Goal: Transaction & Acquisition: Purchase product/service

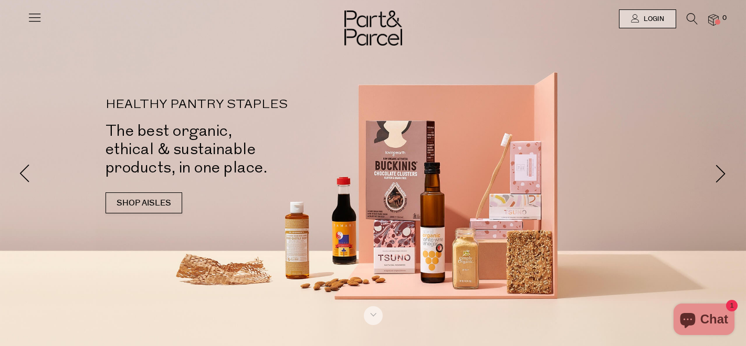
click at [687, 21] on icon at bounding box center [692, 19] width 11 height 12
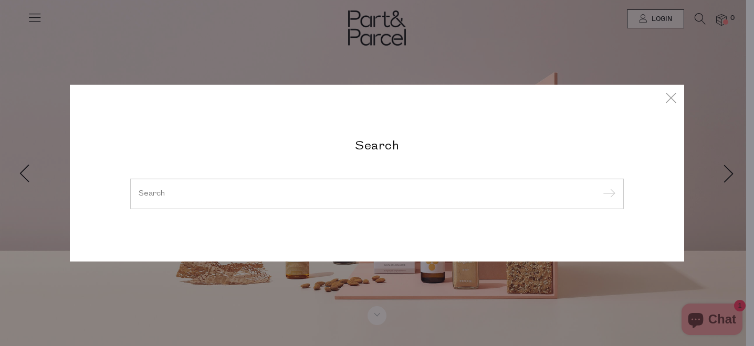
click at [674, 49] on div "Search" at bounding box center [377, 173] width 614 height 346
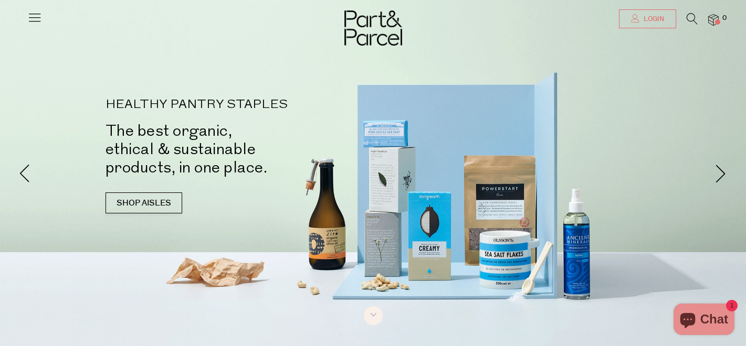
click at [658, 19] on span "Login" at bounding box center [652, 19] width 23 height 9
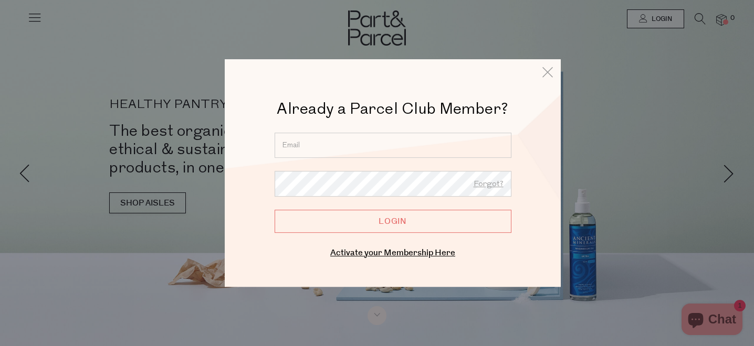
click at [370, 149] on input "email" at bounding box center [393, 145] width 237 height 25
type input "hannah@magnoliamarketinghouse.com"
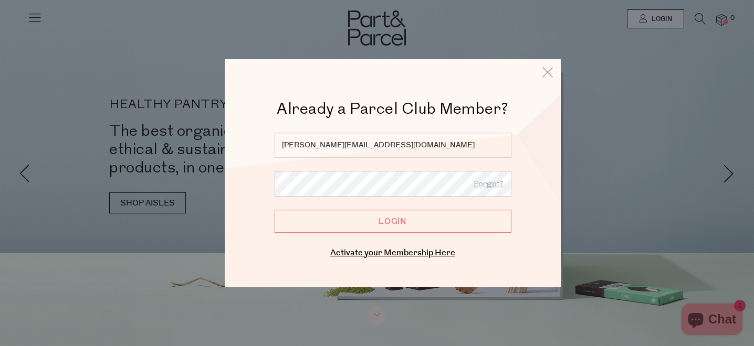
click at [275, 210] on input "Login" at bounding box center [393, 221] width 237 height 23
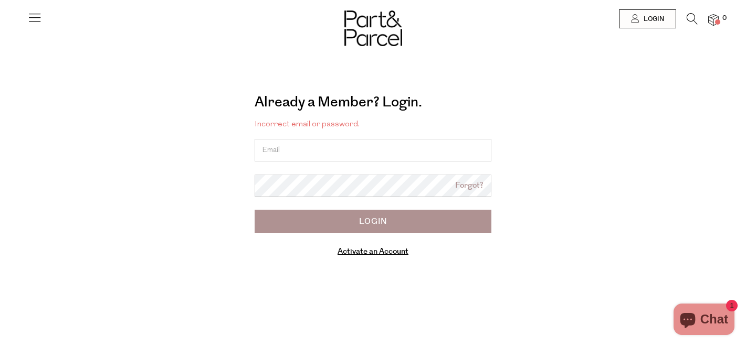
click at [362, 151] on input "email" at bounding box center [373, 150] width 237 height 23
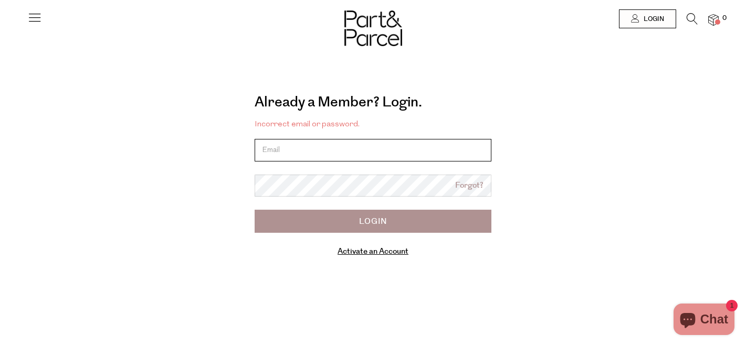
click at [346, 150] on input "email" at bounding box center [373, 150] width 237 height 23
type input "hannah@magnoliamarketinghouse.com"
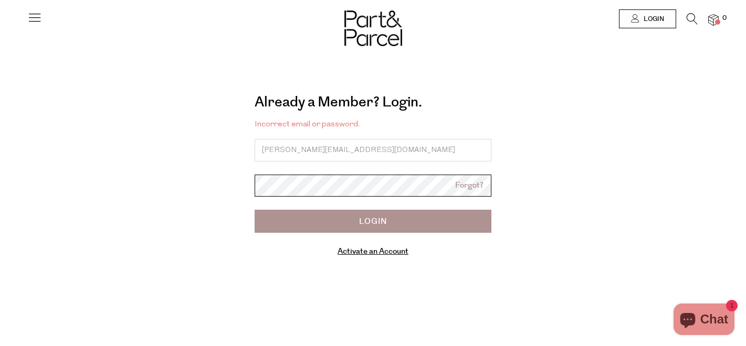
click at [255, 210] on input "Login" at bounding box center [373, 221] width 237 height 23
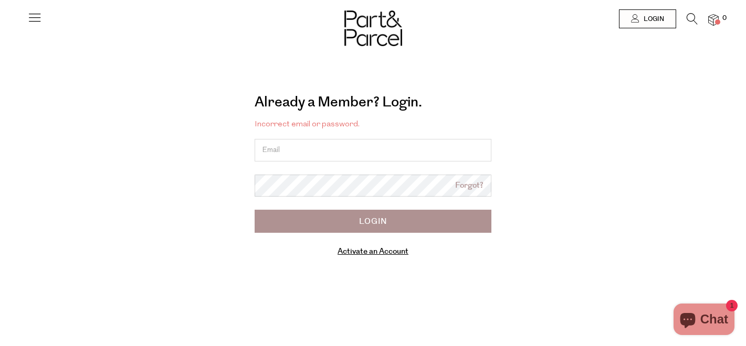
click at [306, 148] on input "email" at bounding box center [373, 150] width 237 height 23
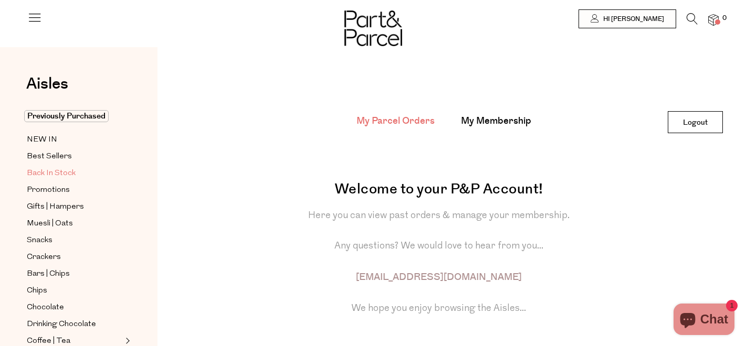
click at [47, 168] on span "Back In Stock" at bounding box center [51, 173] width 49 height 13
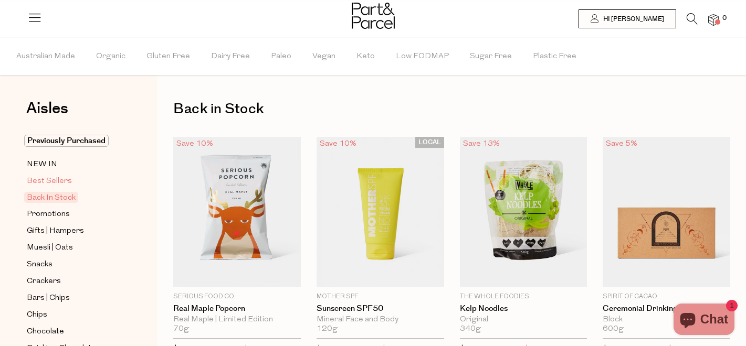
click at [82, 178] on link "Best Sellers" at bounding box center [75, 181] width 96 height 13
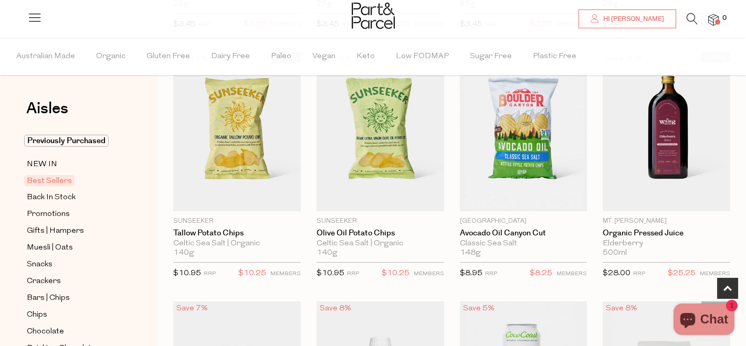
scroll to position [313, 0]
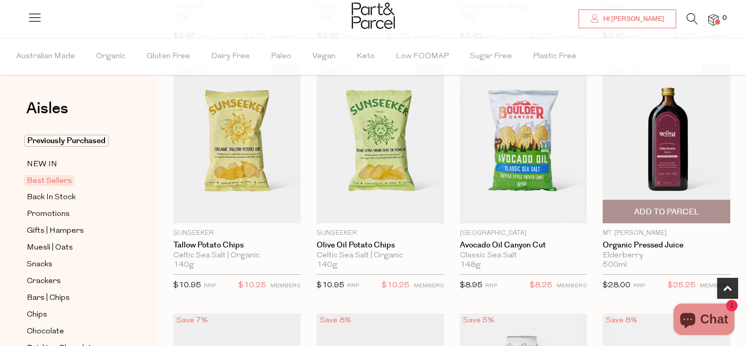
click at [685, 211] on span "Add To Parcel" at bounding box center [666, 212] width 65 height 11
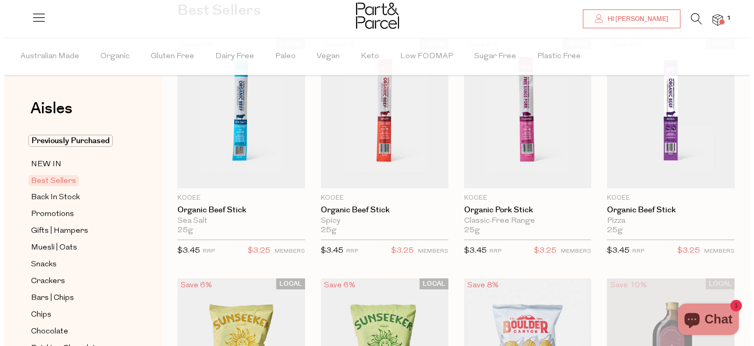
scroll to position [0, 0]
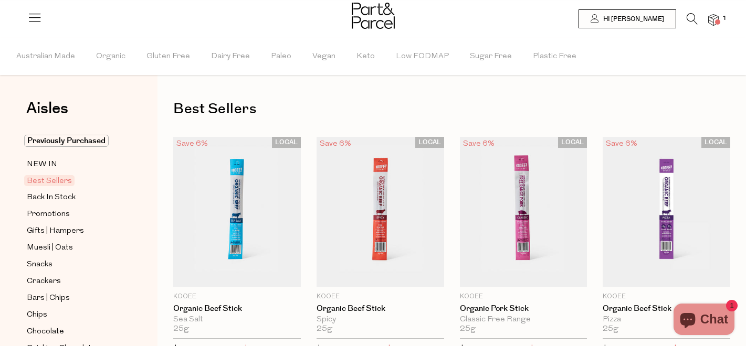
click at [696, 20] on icon at bounding box center [692, 19] width 11 height 12
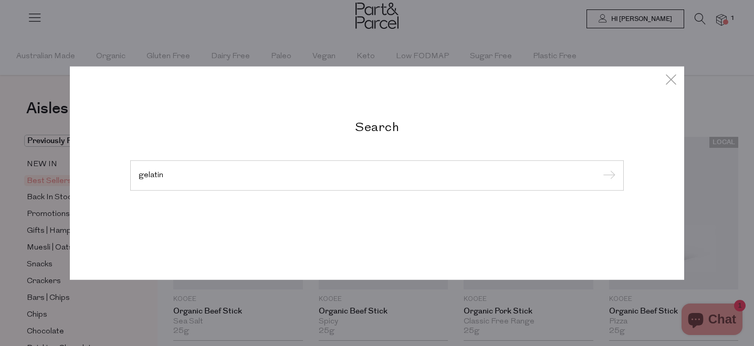
type input "gelatin"
click at [600, 169] on input "submit" at bounding box center [608, 177] width 16 height 16
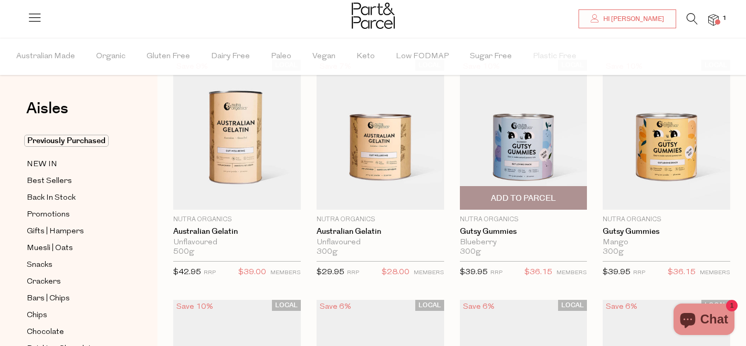
scroll to position [57, 0]
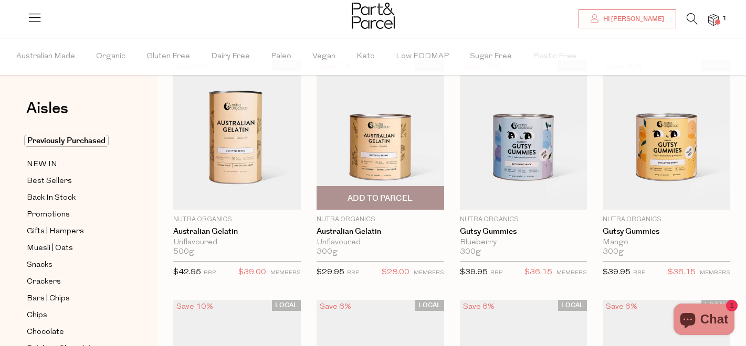
click at [417, 161] on img at bounding box center [381, 135] width 128 height 151
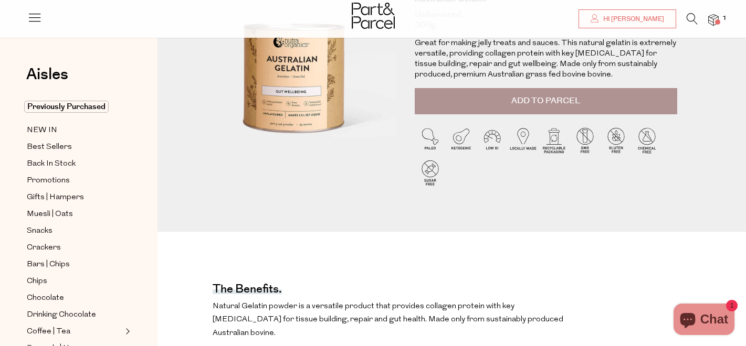
scroll to position [230, 0]
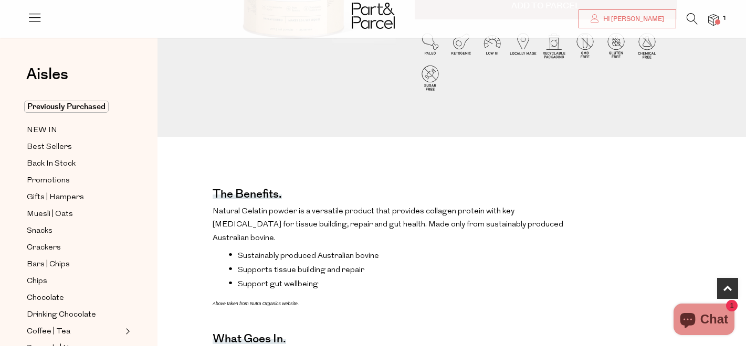
click at [319, 214] on p "Natural Gelatin powder is a versatile product that provides collagen protein wi…" at bounding box center [396, 225] width 366 height 40
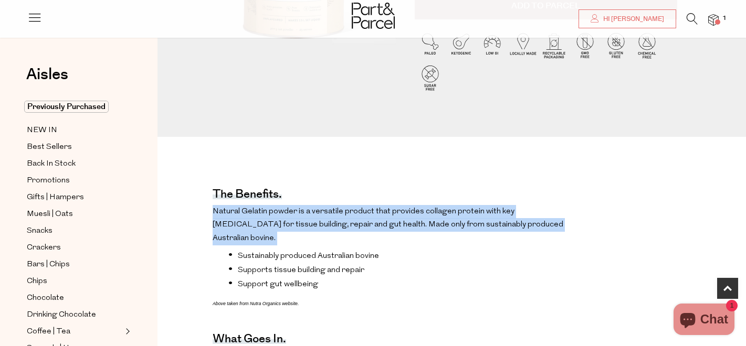
click at [319, 214] on p "Natural Gelatin powder is a versatile product that provides collagen protein wi…" at bounding box center [396, 225] width 366 height 40
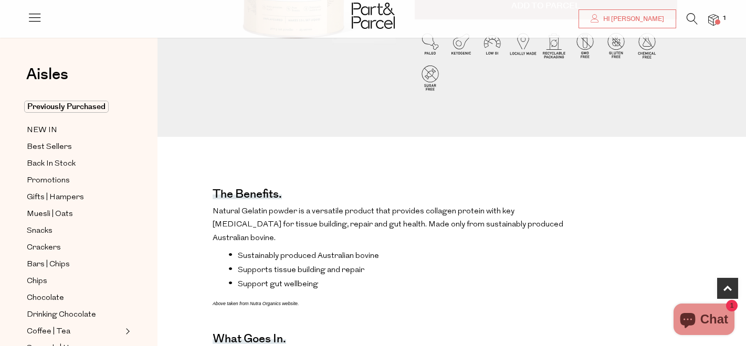
click at [308, 250] on li "Sustainably produced Australian bovine" at bounding box center [403, 255] width 351 height 10
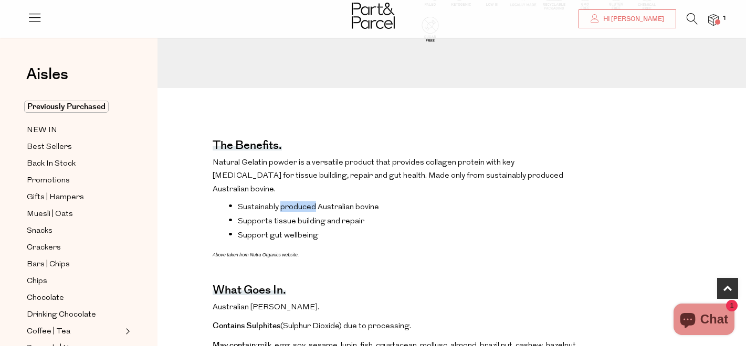
scroll to position [296, 0]
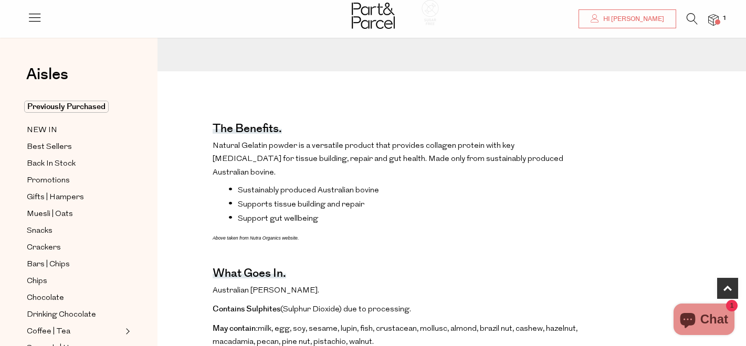
click at [325, 303] on p "Contains Sulphites (Sulphur Dioxide) due to processing." at bounding box center [396, 310] width 366 height 14
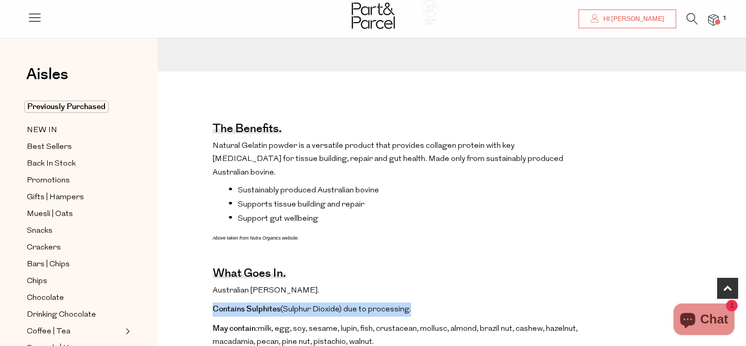
click at [325, 303] on p "Contains Sulphites (Sulphur Dioxide) due to processing." at bounding box center [396, 310] width 366 height 14
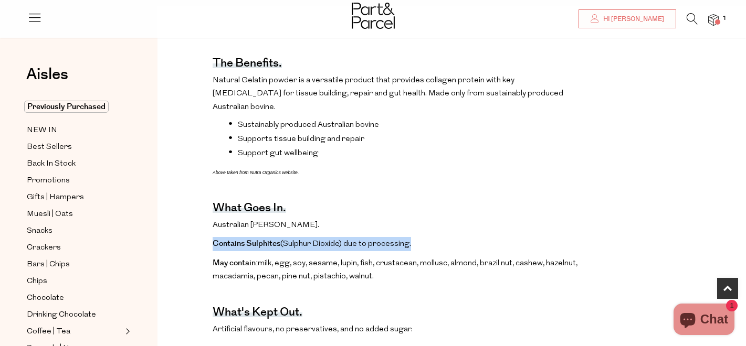
scroll to position [403, 0]
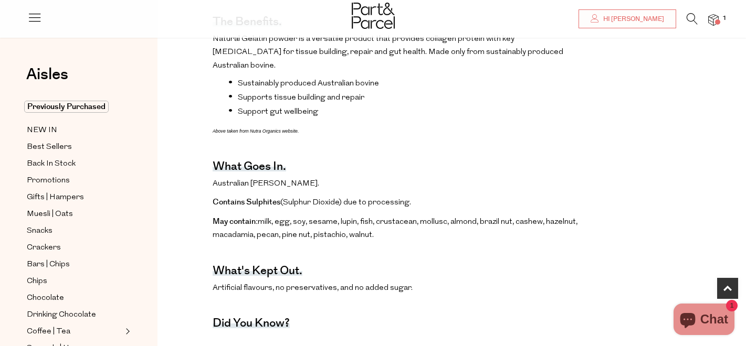
click at [370, 215] on p "May contain: milk, egg, soy, sesame, lupin, fish, crustacean, mollusc, almond, …" at bounding box center [396, 228] width 366 height 27
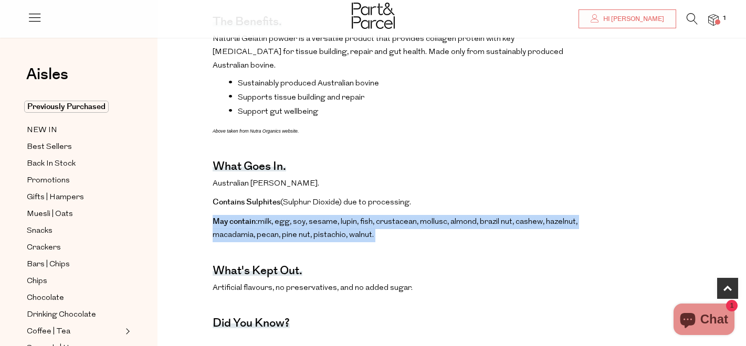
click at [370, 215] on p "May contain: milk, egg, soy, sesame, lupin, fish, crustacean, mollusc, almond, …" at bounding box center [396, 228] width 366 height 27
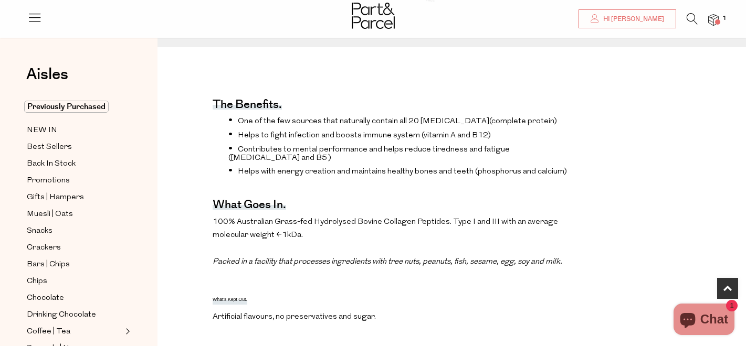
scroll to position [356, 0]
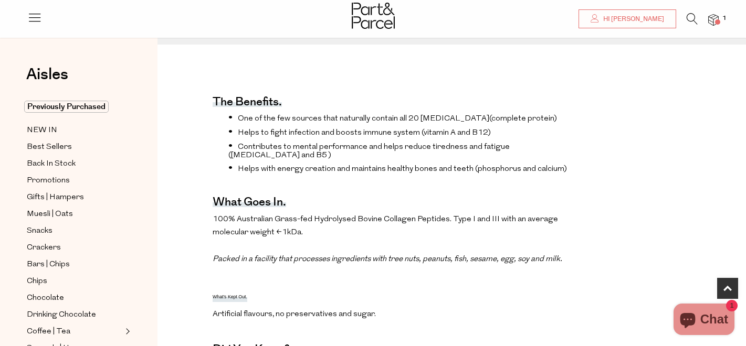
click at [353, 213] on p "100% Australian Grass-fed Hydrolysed Bovine Collagen Peptides. Type I and III w…" at bounding box center [396, 240] width 366 height 54
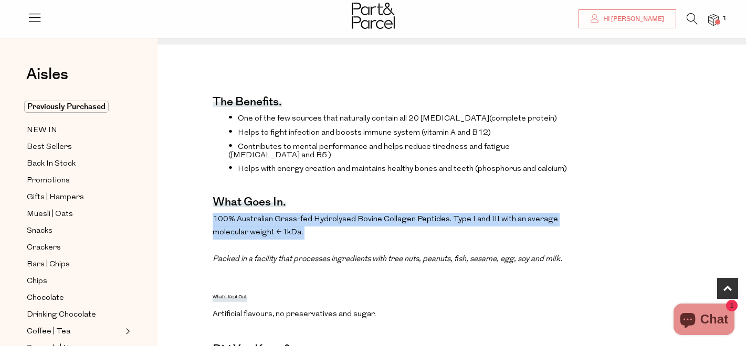
click at [353, 213] on p "100% Australian Grass-fed Hydrolysed Bovine Collagen Peptides. Type I and III w…" at bounding box center [396, 240] width 366 height 54
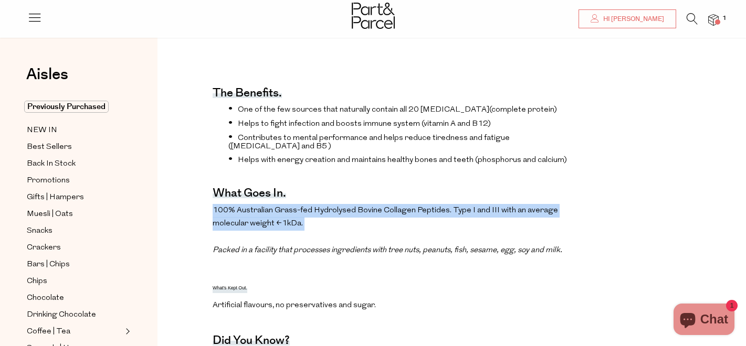
scroll to position [460, 0]
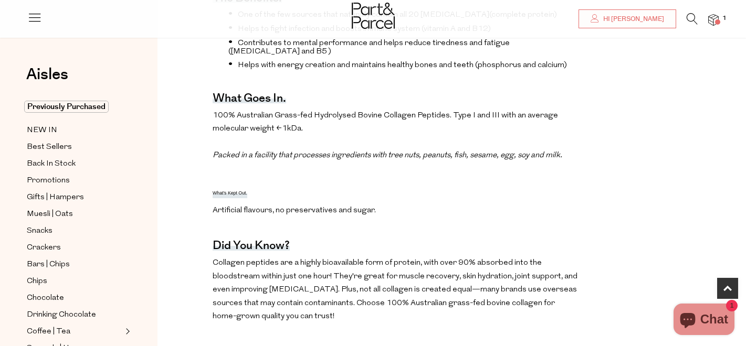
click at [366, 109] on p "100% Australian Grass-fed Hydrolysed Bovine Collagen Peptides. Type I and III w…" at bounding box center [396, 136] width 366 height 54
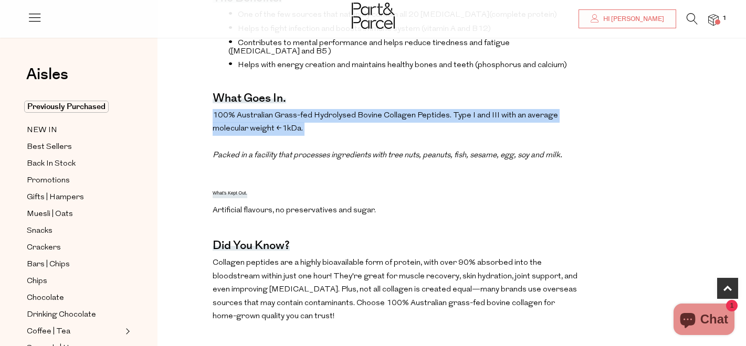
click at [366, 109] on p "100% Australian Grass-fed Hydrolysed Bovine Collagen Peptides. Type I and III w…" at bounding box center [396, 136] width 366 height 54
click at [349, 111] on p "100% Australian Grass-fed Hydrolysed Bovine Collagen Peptides. Type I and III w…" at bounding box center [396, 136] width 366 height 54
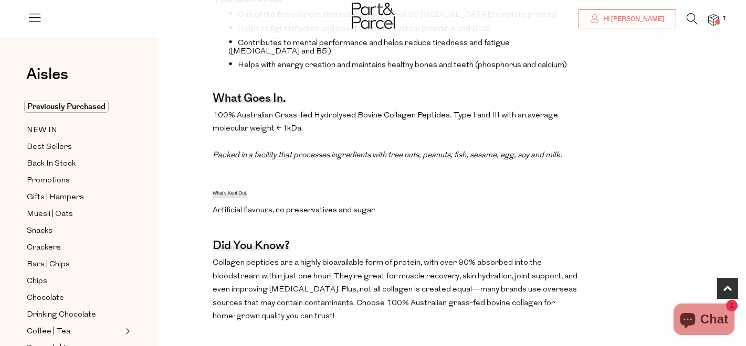
click at [323, 141] on p "100% Australian Grass-fed Hydrolysed Bovine Collagen Peptides. Type I and III w…" at bounding box center [396, 136] width 366 height 54
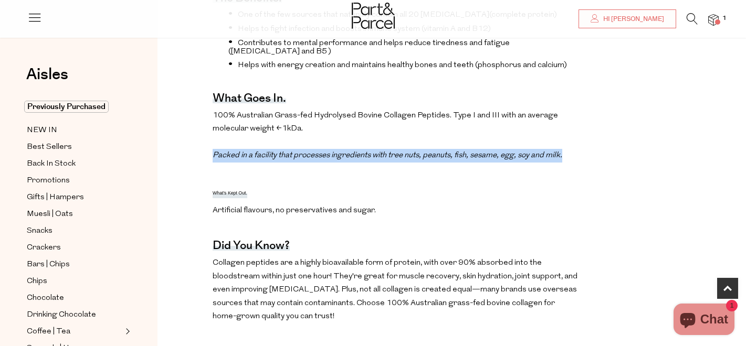
click at [323, 141] on p "100% Australian Grass-fed Hydrolysed Bovine Collagen Peptides. Type I and III w…" at bounding box center [396, 136] width 366 height 54
click at [331, 152] on em "Packed in a facility that processes ingredients with tree nuts, peanuts, fish, …" at bounding box center [388, 156] width 350 height 8
click at [332, 152] on em "Packed in a facility that processes ingredients with tree nuts, peanuts, fish, …" at bounding box center [388, 156] width 350 height 8
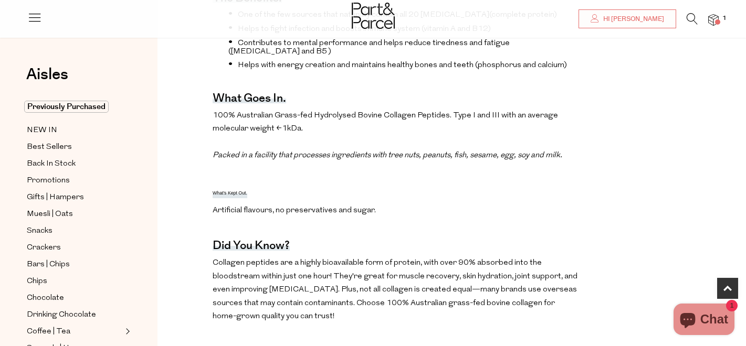
click at [371, 152] on em "Packed in a facility that processes ingredients with tree nuts, peanuts, fish, …" at bounding box center [388, 156] width 350 height 8
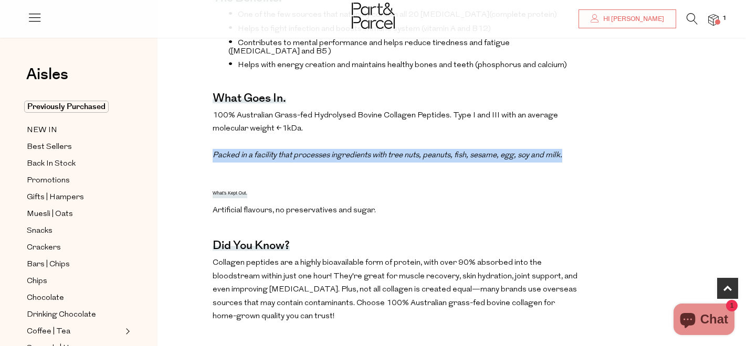
click at [371, 152] on em "Packed in a facility that processes ingredients with tree nuts, peanuts, fish, …" at bounding box center [388, 156] width 350 height 8
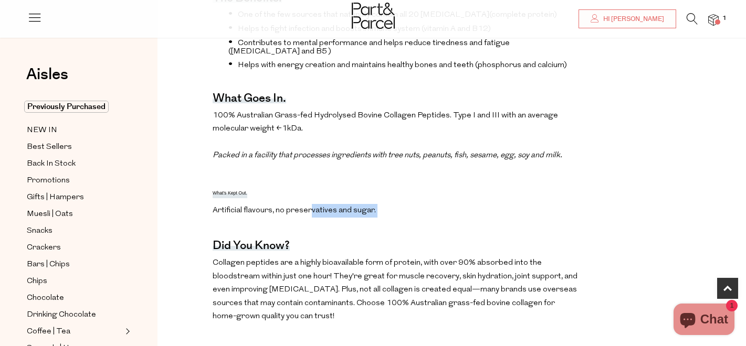
click at [319, 204] on p "Artificial flavours, no preservatives and sugar." at bounding box center [396, 211] width 366 height 14
click at [320, 204] on p "Artificial flavours, no preservatives and sugar." at bounding box center [396, 211] width 366 height 14
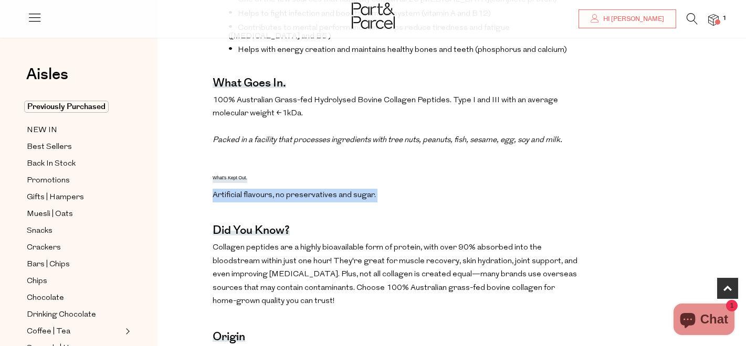
scroll to position [476, 0]
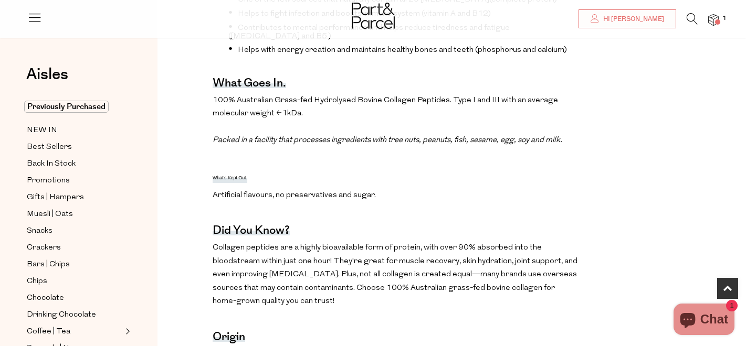
click at [391, 252] on p "Collagen peptides are a highly bioavailable form of protein, with over 90% abso…" at bounding box center [396, 274] width 366 height 67
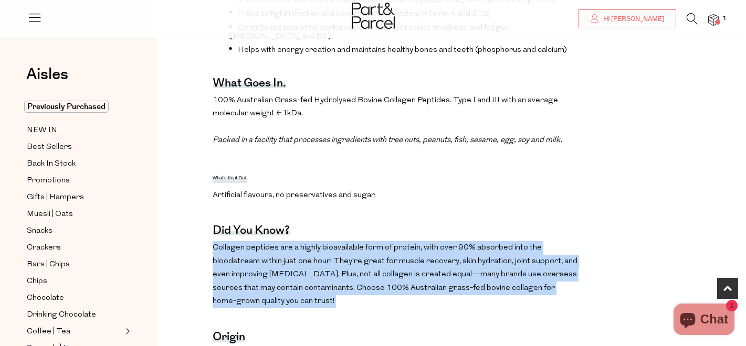
click at [391, 251] on p "Collagen peptides are a highly bioavailable form of protein, with over 90% abso…" at bounding box center [396, 274] width 366 height 67
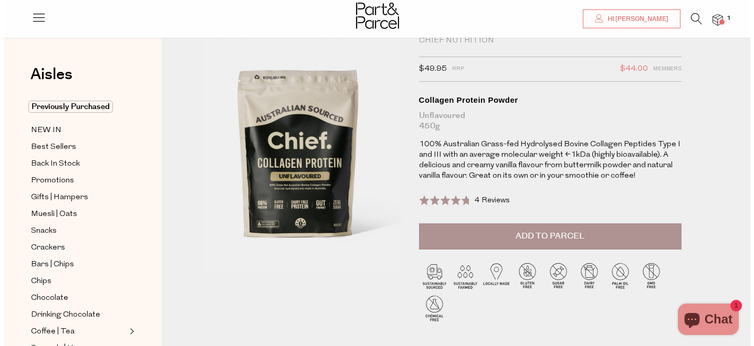
scroll to position [0, 0]
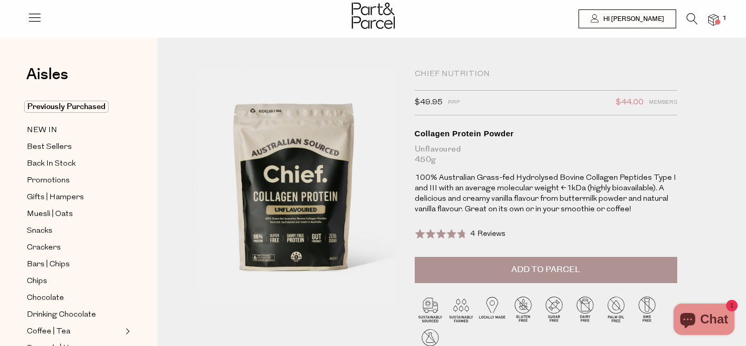
click at [689, 18] on icon at bounding box center [692, 19] width 11 height 12
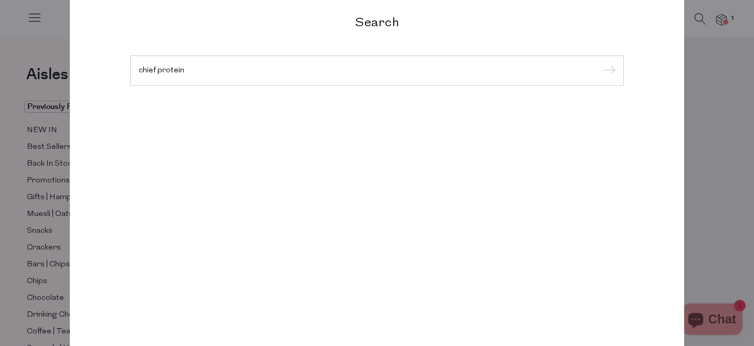
type input "chief protein"
click at [600, 64] on input "submit" at bounding box center [608, 72] width 16 height 16
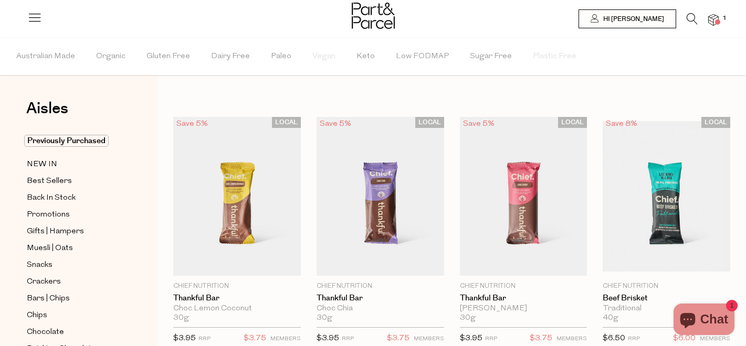
click at [692, 10] on div at bounding box center [373, 17] width 746 height 34
click at [690, 17] on icon at bounding box center [692, 19] width 11 height 12
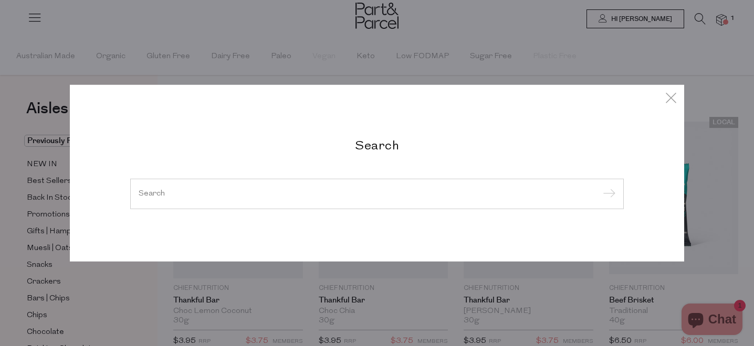
type input "k"
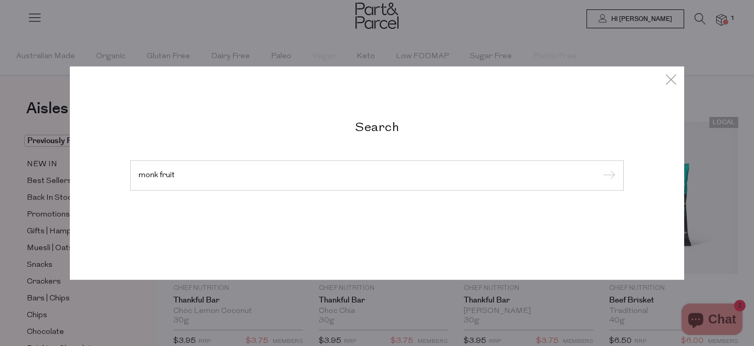
type input "monk fruit"
click at [600, 169] on input "submit" at bounding box center [608, 177] width 16 height 16
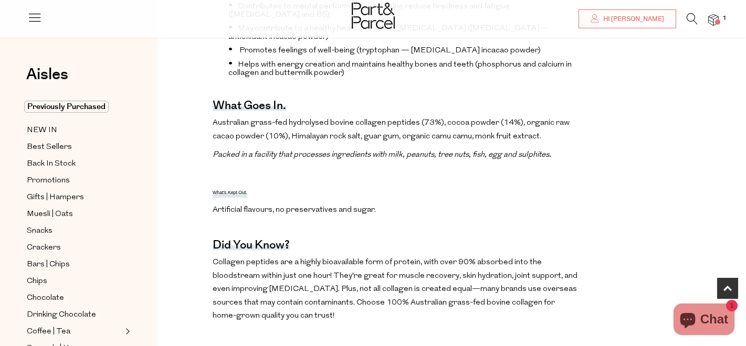
scroll to position [527, 0]
click at [313, 119] on p "Australian grass-fed hydrolysed bovine collagen peptides (73%), cocoa powder (1…" at bounding box center [396, 129] width 366 height 27
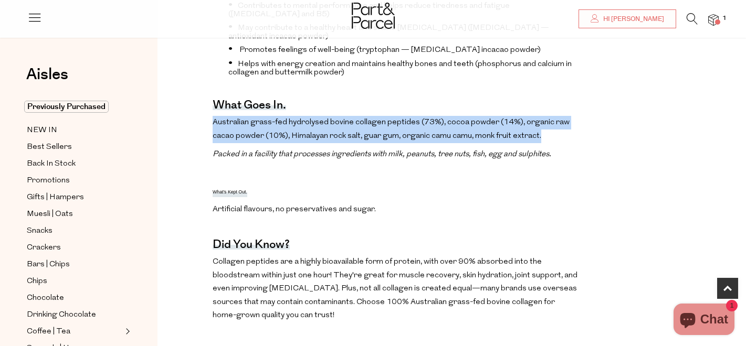
click at [313, 119] on p "Australian grass-fed hydrolysed bovine collagen peptides (73%), cocoa powder (1…" at bounding box center [396, 129] width 366 height 27
click at [319, 117] on p "Australian grass-fed hydrolysed bovine collagen peptides (73%), cocoa powder (1…" at bounding box center [396, 129] width 366 height 27
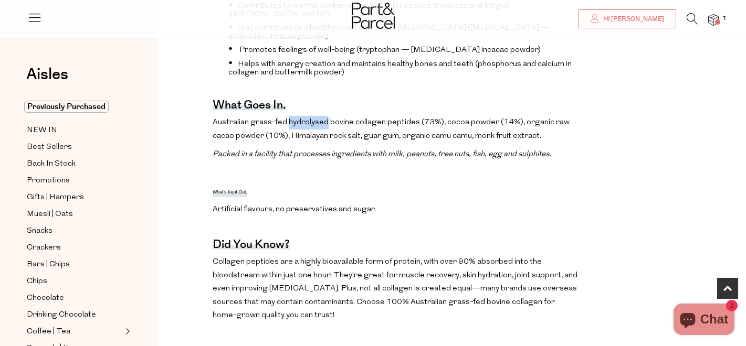
click at [319, 117] on p "Australian grass-fed hydrolysed bovine collagen peptides (73%), cocoa powder (1…" at bounding box center [396, 129] width 366 height 27
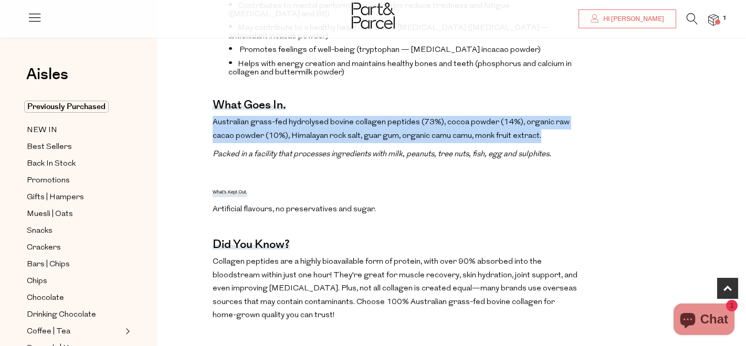
click at [320, 117] on p "Australian grass-fed hydrolysed bovine collagen peptides (73%), cocoa powder (1…" at bounding box center [396, 129] width 366 height 27
click at [320, 116] on p "Australian grass-fed hydrolysed bovine collagen peptides (73%), cocoa powder (1…" at bounding box center [396, 129] width 366 height 27
click at [303, 116] on p "Australian grass-fed hydrolysed bovine collagen peptides (73%), cocoa powder (1…" at bounding box center [396, 129] width 366 height 27
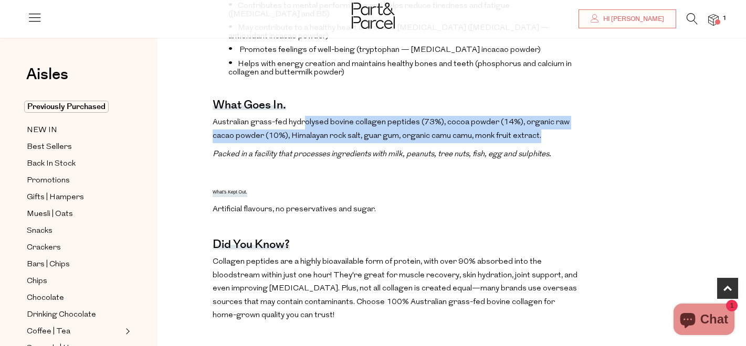
click at [304, 116] on p "Australian grass-fed hydrolysed bovine collagen peptides (73%), cocoa powder (1…" at bounding box center [396, 129] width 366 height 27
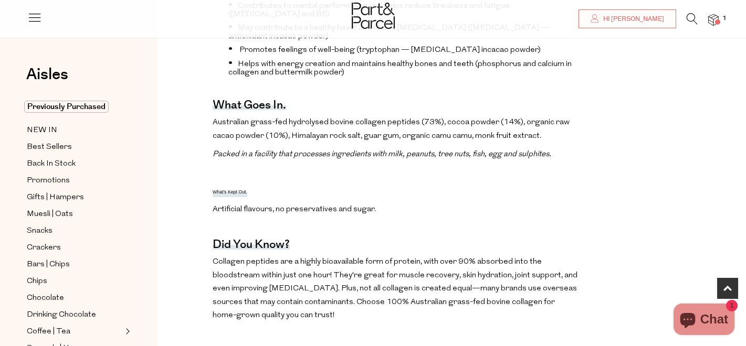
click at [306, 116] on p "Australian grass-fed hydrolysed bovine collagen peptides (73%), cocoa powder (1…" at bounding box center [396, 129] width 366 height 27
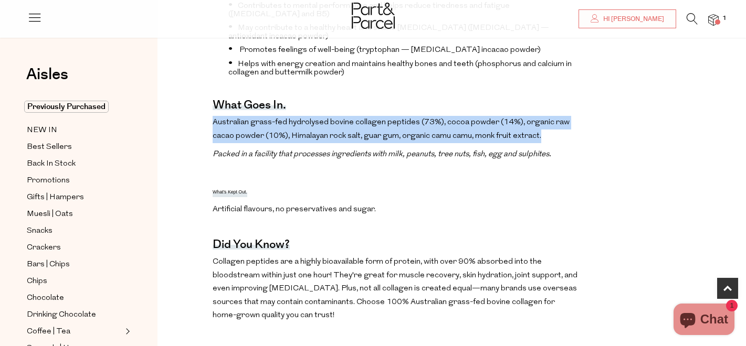
click at [306, 116] on p "Australian grass-fed hydrolysed bovine collagen peptides (73%), cocoa powder (1…" at bounding box center [396, 129] width 366 height 27
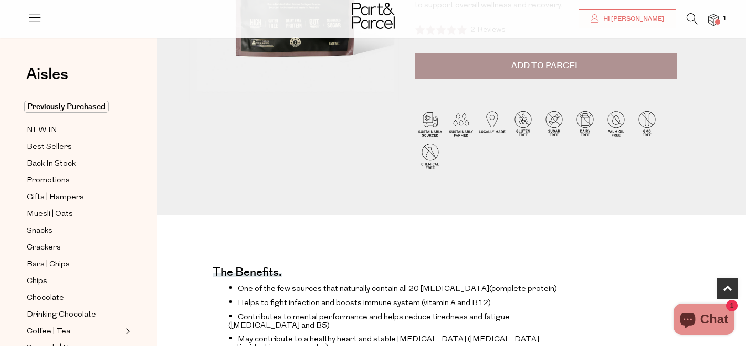
scroll to position [71, 0]
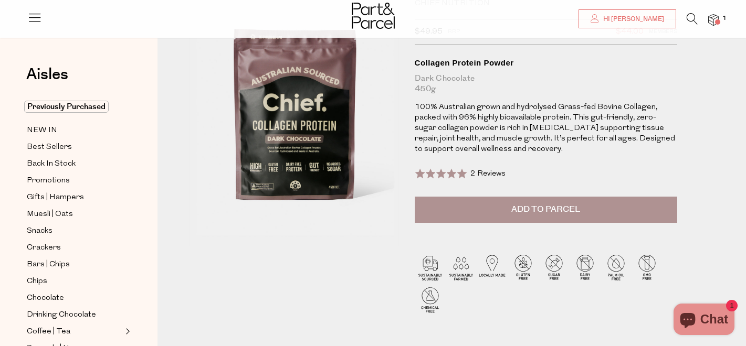
click at [497, 201] on button "Add to Parcel" at bounding box center [546, 210] width 262 height 26
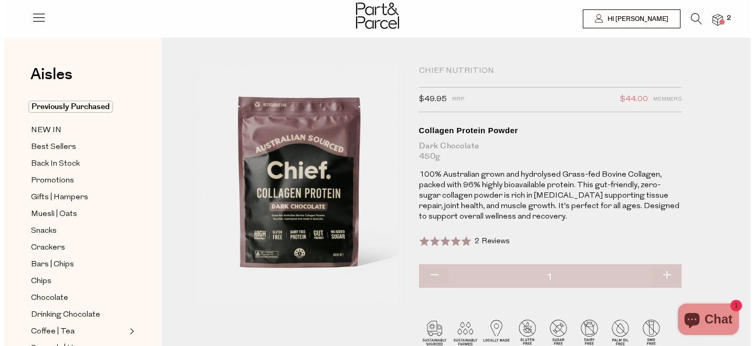
scroll to position [0, 0]
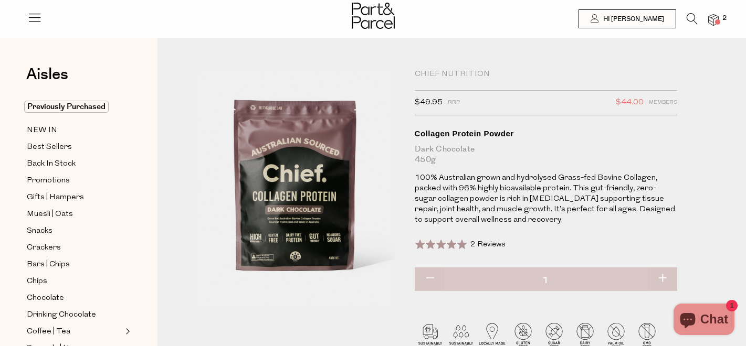
click at [690, 15] on icon at bounding box center [692, 19] width 11 height 12
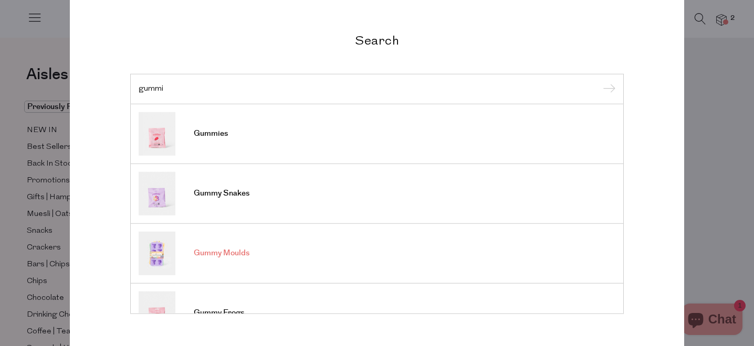
type input "gummi"
click at [209, 252] on span "Gummy Moulds" at bounding box center [222, 253] width 56 height 10
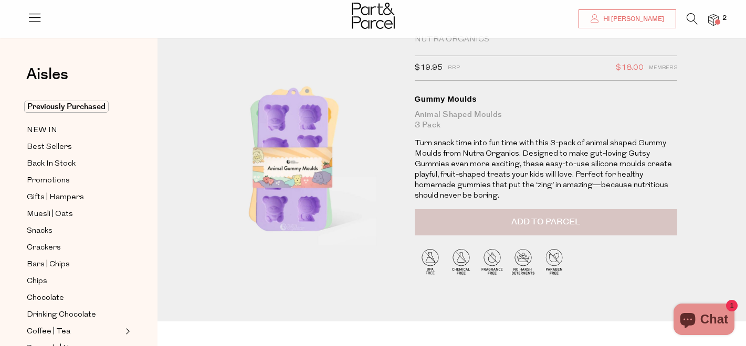
scroll to position [62, 0]
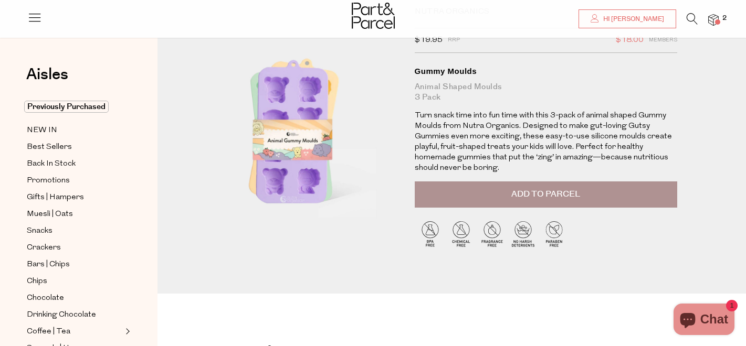
click at [536, 201] on button "Add to Parcel" at bounding box center [546, 195] width 262 height 26
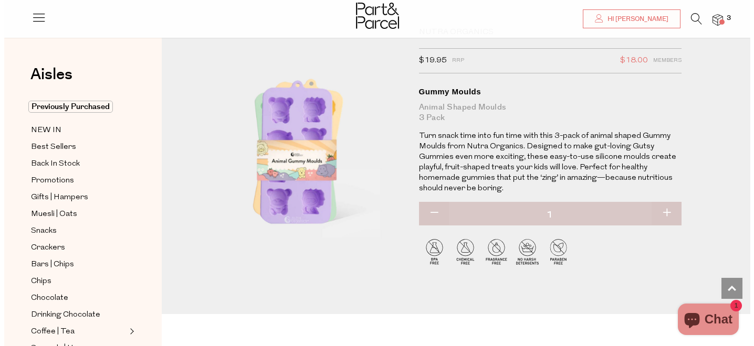
scroll to position [0, 0]
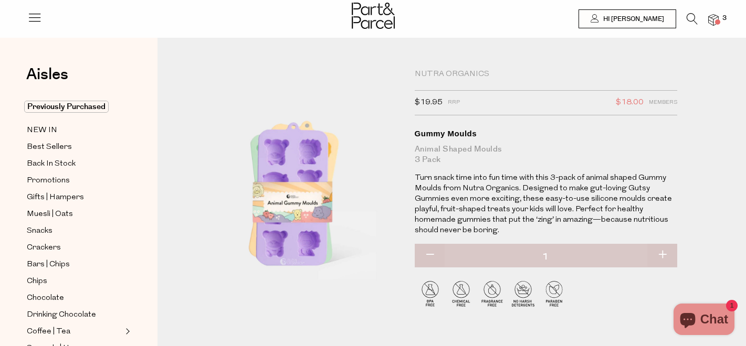
click at [690, 23] on icon at bounding box center [692, 19] width 11 height 12
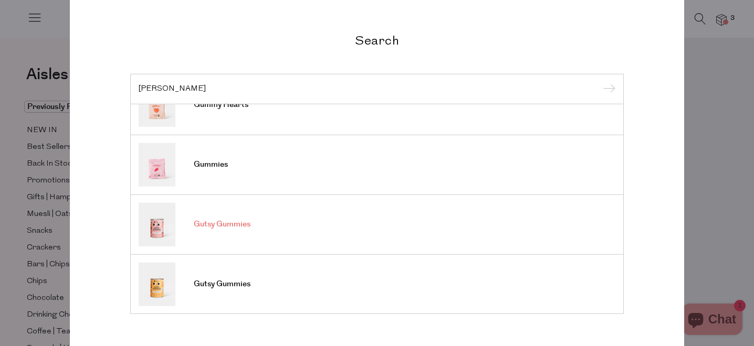
scroll to position [388, 0]
type input "[PERSON_NAME]"
click at [234, 283] on span "Gutsy Gummies" at bounding box center [222, 284] width 57 height 10
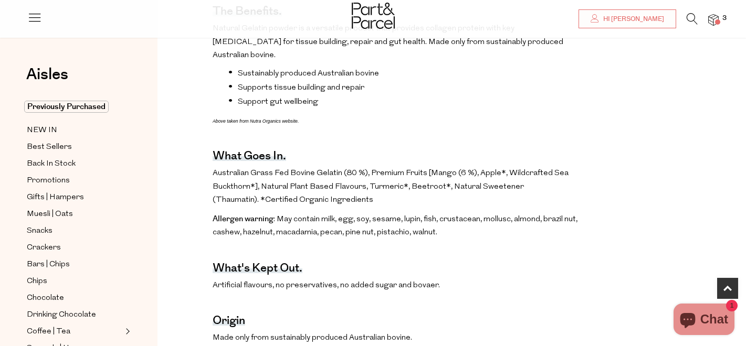
scroll to position [412, 0]
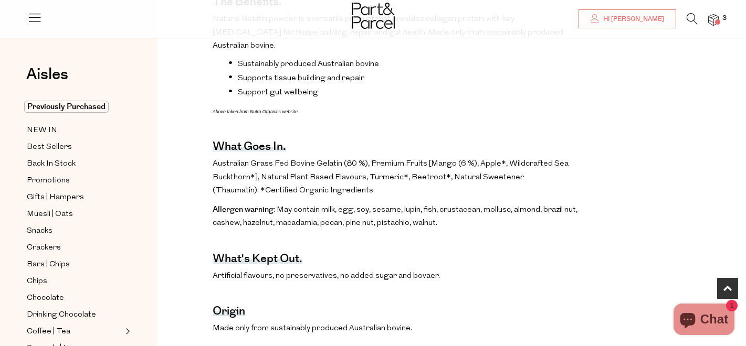
click at [488, 159] on p "Australian Grass Fed Bovine Gelatin (80 %), Premium Fruits [Mango (6 %), Apple*…" at bounding box center [396, 177] width 366 height 40
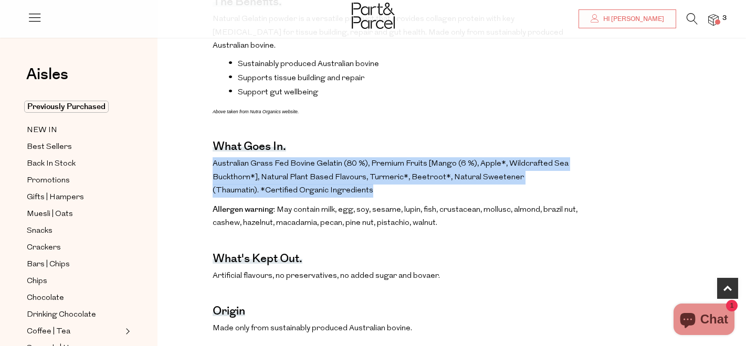
click at [488, 159] on p "Australian Grass Fed Bovine Gelatin (80 %), Premium Fruits [Mango (6 %), Apple*…" at bounding box center [396, 177] width 366 height 40
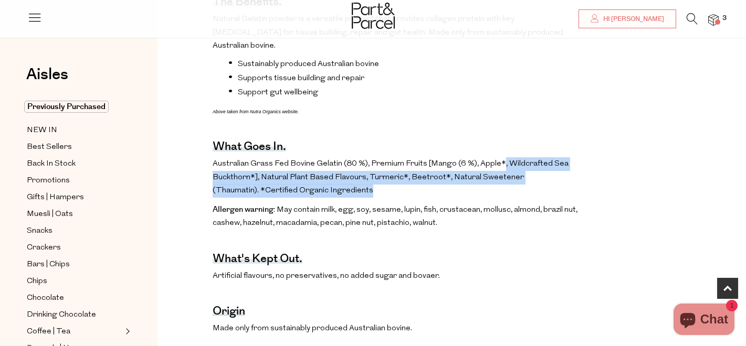
click at [499, 157] on p "Australian Grass Fed Bovine Gelatin (80 %), Premium Fruits [Mango (6 %), Apple*…" at bounding box center [396, 177] width 366 height 40
click at [498, 157] on p "Australian Grass Fed Bovine Gelatin (80 %), Premium Fruits [Mango (6 %), Apple*…" at bounding box center [396, 177] width 366 height 40
drag, startPoint x: 498, startPoint y: 152, endPoint x: 530, endPoint y: 122, distance: 43.4
click at [498, 157] on p "Australian Grass Fed Bovine Gelatin (80 %), Premium Fruits [Mango (6 %), Apple*…" at bounding box center [396, 177] width 366 height 40
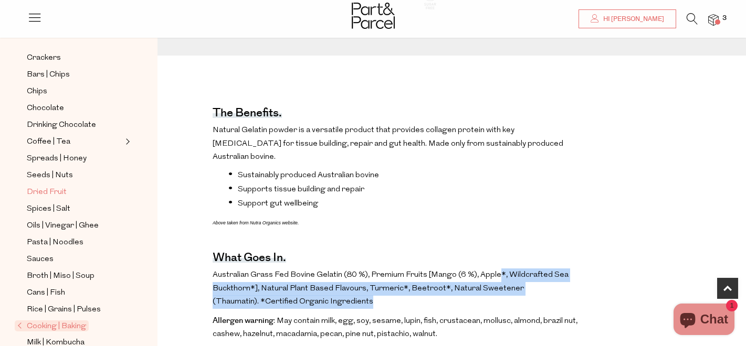
scroll to position [191, 0]
click at [33, 313] on span "Rice | Grains | Pulses" at bounding box center [64, 309] width 74 height 13
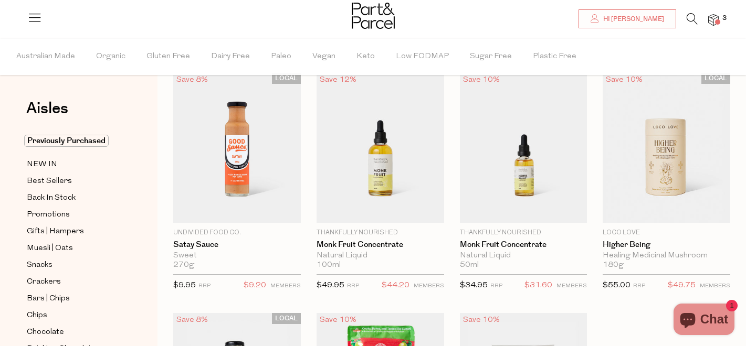
scroll to position [90, 0]
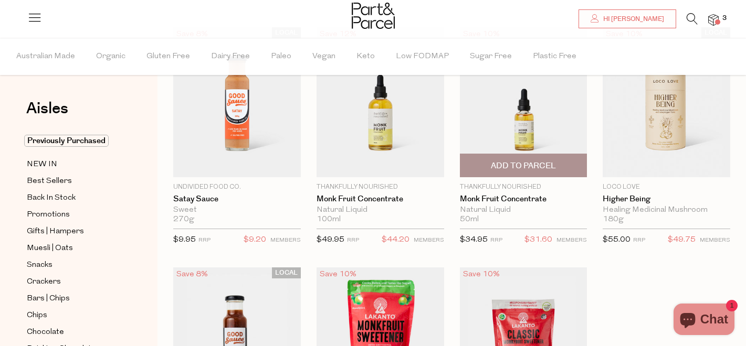
click at [555, 161] on span "Add To Parcel" at bounding box center [523, 166] width 65 height 11
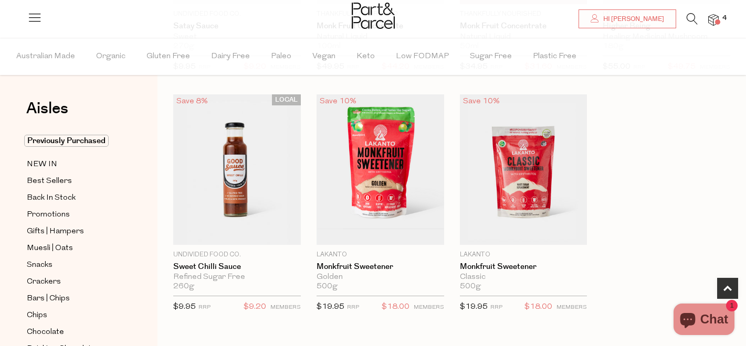
scroll to position [290, 0]
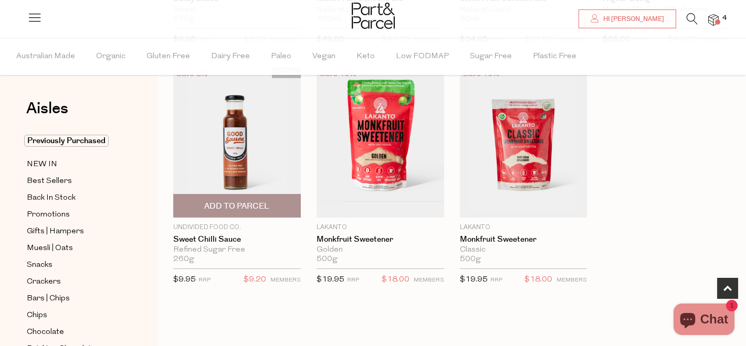
click at [253, 174] on img at bounding box center [237, 142] width 128 height 151
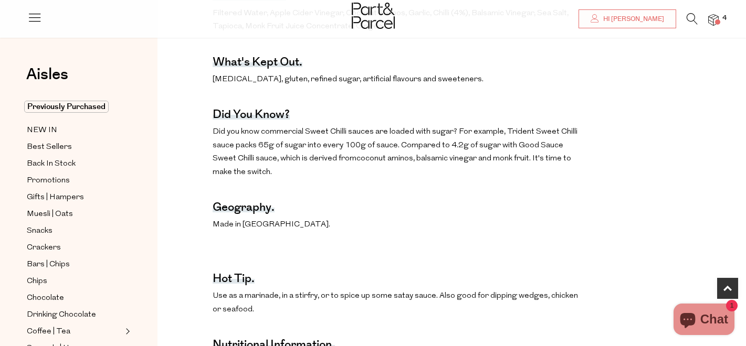
scroll to position [312, 0]
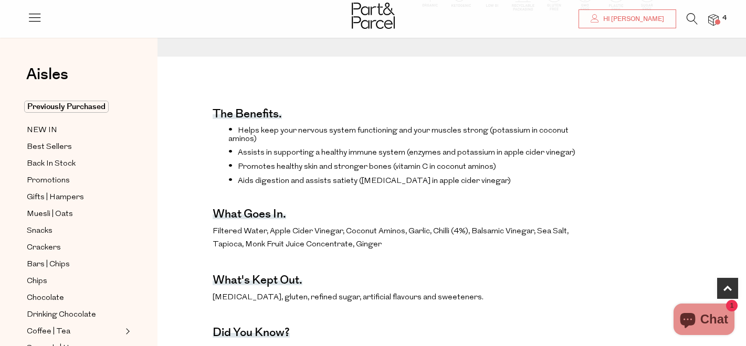
click at [322, 238] on p "Filtered Water, Apple Cider Vinegar, Coconut Aminos, Garlic, Chilli (4%), Balsa…" at bounding box center [396, 238] width 366 height 27
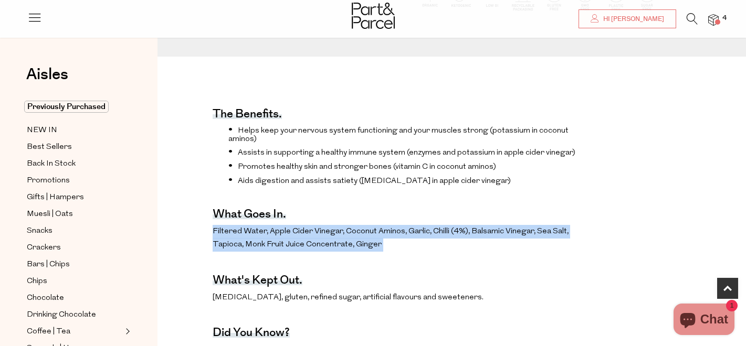
click at [322, 238] on p "Filtered Water, Apple Cider Vinegar, Coconut Aminos, Garlic, Chilli (4%), Balsa…" at bounding box center [396, 238] width 366 height 27
click at [328, 232] on span "Filtered Water, Apple Cider Vinegar, Coconut Aminos, Garlic, Chilli (4%), Balsa…" at bounding box center [391, 239] width 356 height 22
click at [328, 231] on span "Filtered Water, Apple Cider Vinegar, Coconut Aminos, Garlic, Chilli (4%), Balsa…" at bounding box center [391, 239] width 356 height 22
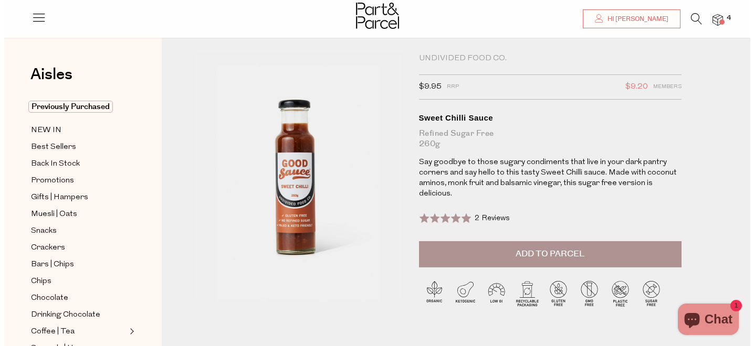
scroll to position [0, 0]
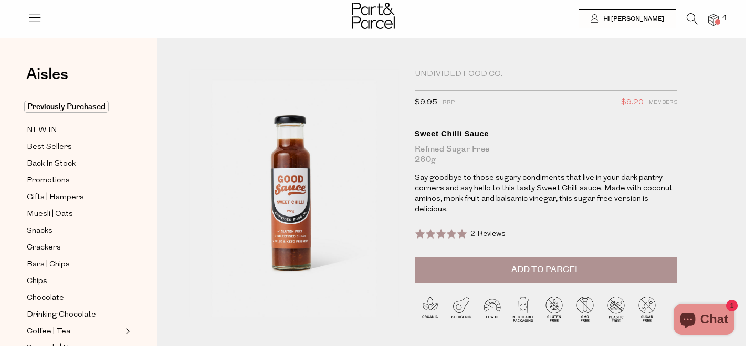
click at [695, 17] on icon at bounding box center [692, 19] width 11 height 12
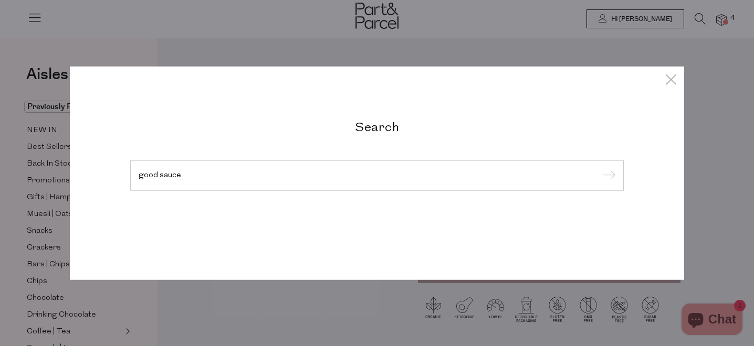
type input "good sauce"
click at [600, 169] on input "submit" at bounding box center [608, 177] width 16 height 16
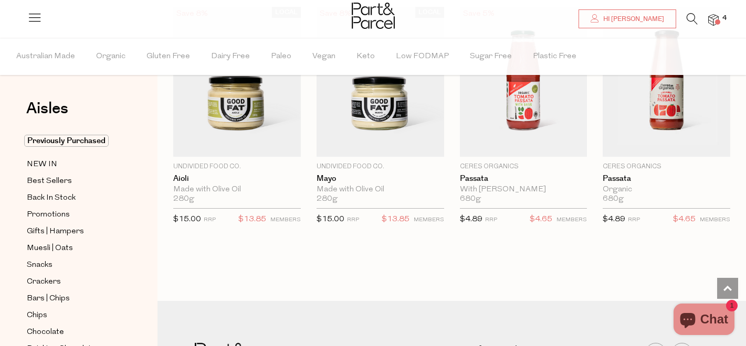
scroll to position [1019, 0]
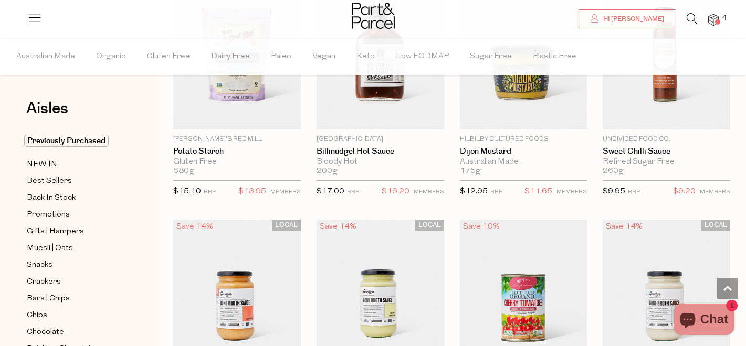
click at [696, 17] on icon at bounding box center [692, 19] width 11 height 12
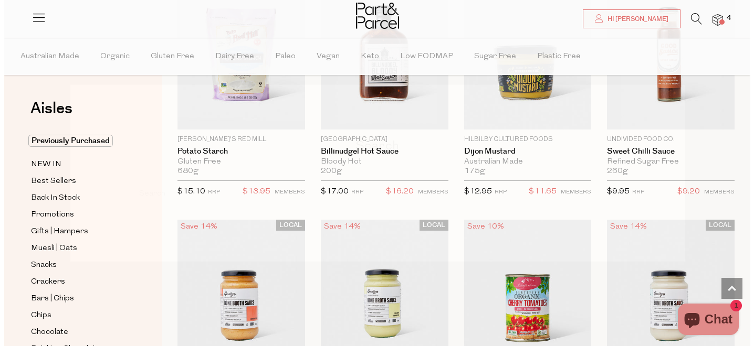
scroll to position [381, 0]
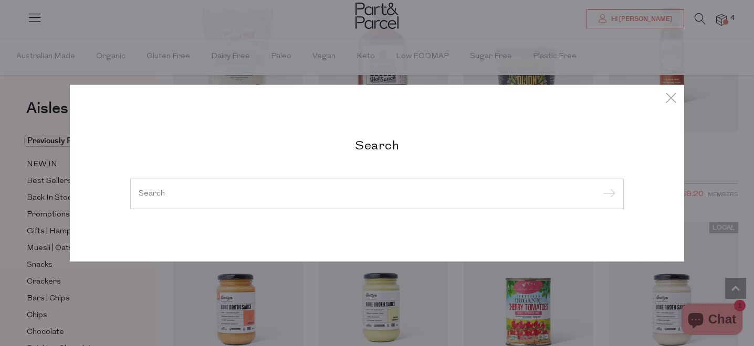
click at [449, 193] on input "search" at bounding box center [377, 194] width 477 height 8
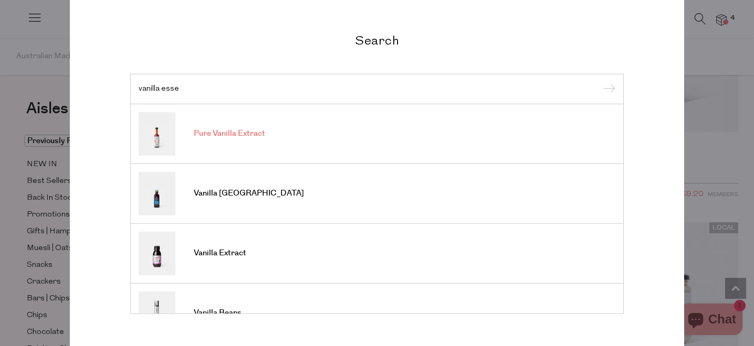
type input "vanilla esse"
click at [287, 112] on link "Pure Vanilla Extract" at bounding box center [377, 134] width 477 height 44
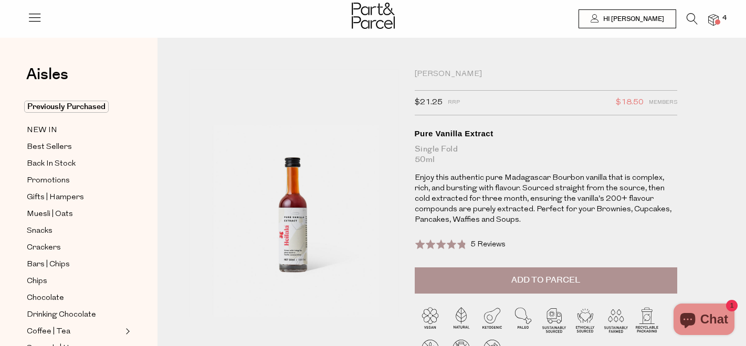
click at [689, 17] on icon at bounding box center [692, 19] width 11 height 12
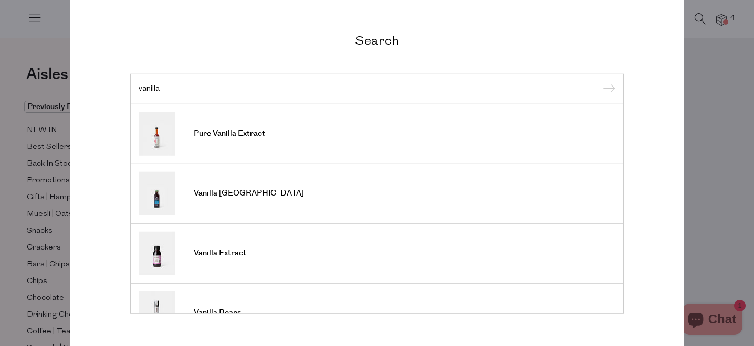
type input "vanilla"
click at [600, 82] on input "submit" at bounding box center [608, 90] width 16 height 16
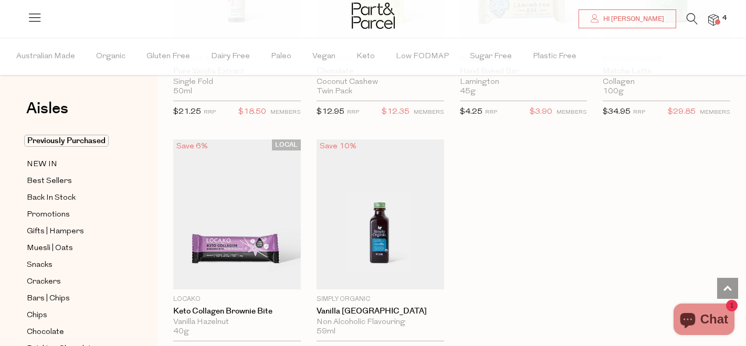
scroll to position [2183, 0]
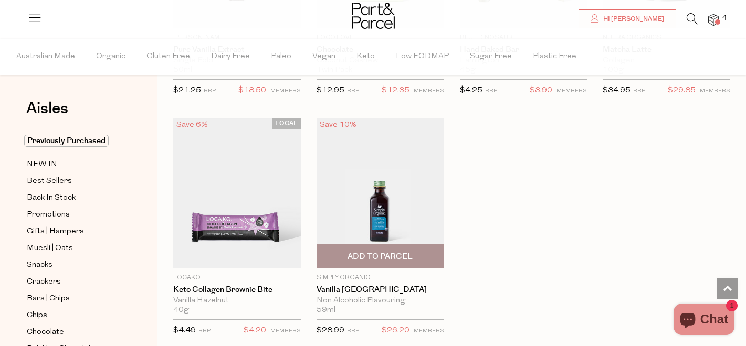
click at [387, 183] on img at bounding box center [381, 193] width 128 height 151
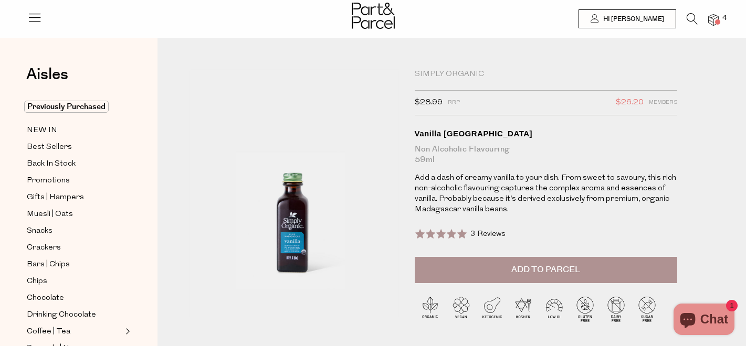
click at [577, 257] on button "Add to Parcel" at bounding box center [546, 270] width 262 height 26
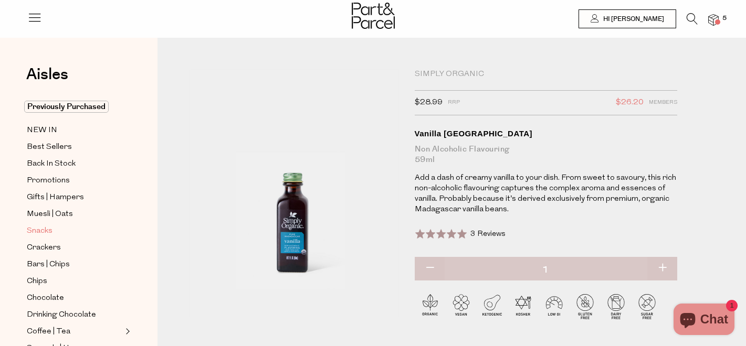
click at [43, 230] on span "Snacks" at bounding box center [40, 231] width 26 height 13
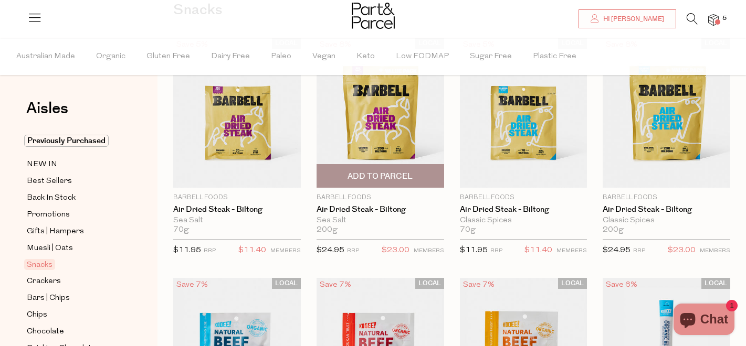
scroll to position [101, 0]
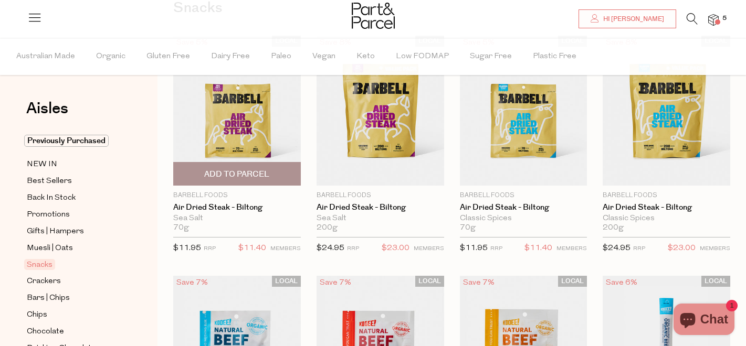
click at [260, 180] on span "Add To Parcel" at bounding box center [236, 174] width 65 height 11
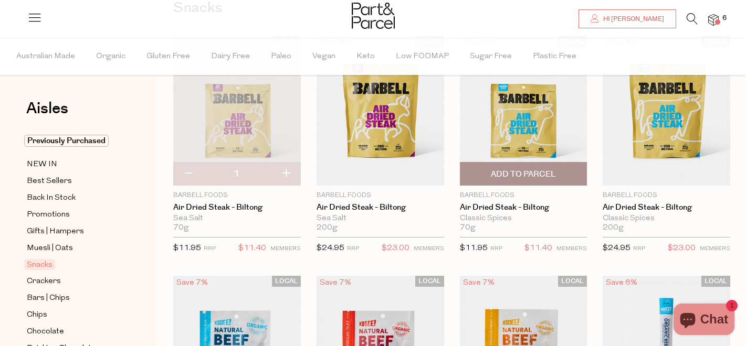
click at [543, 176] on span "Add To Parcel" at bounding box center [523, 174] width 65 height 11
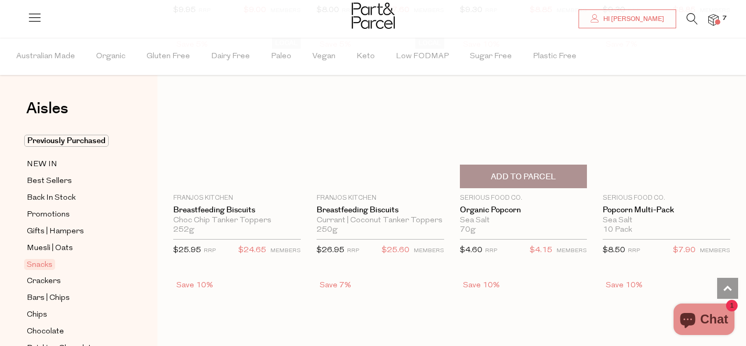
scroll to position [2883, 0]
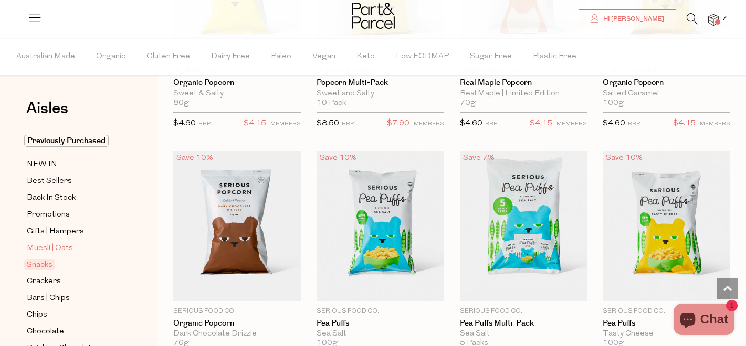
scroll to position [74, 0]
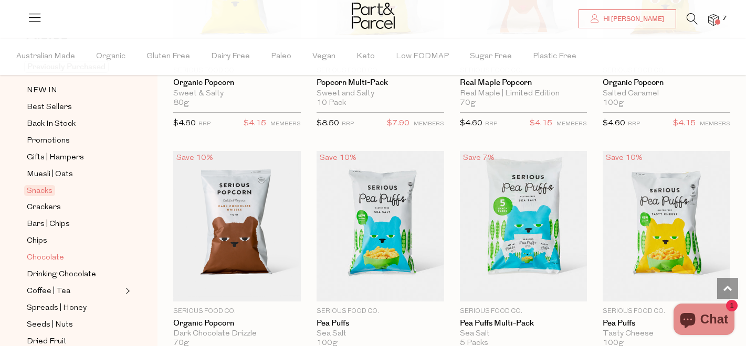
click at [35, 256] on span "Chocolate" at bounding box center [45, 258] width 37 height 13
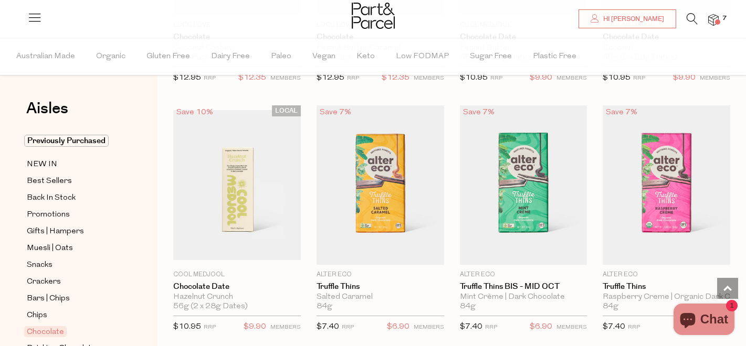
scroll to position [769, 0]
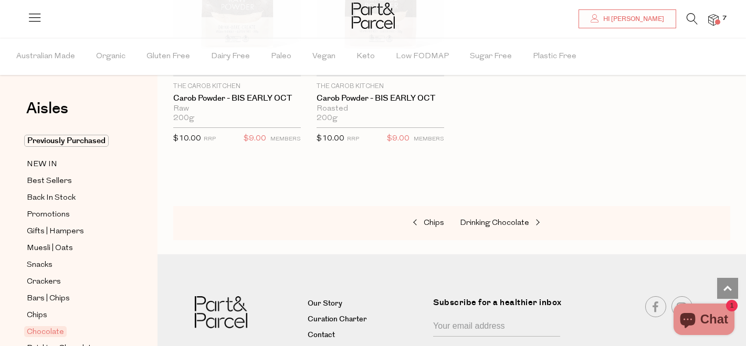
scroll to position [3471, 0]
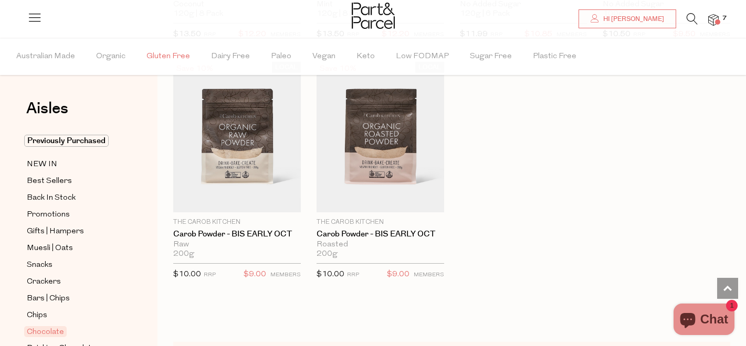
click at [154, 57] on span "Gluten Free" at bounding box center [168, 56] width 44 height 37
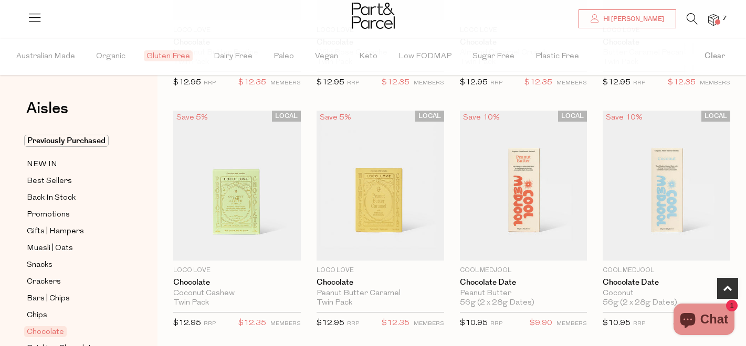
scroll to position [593, 0]
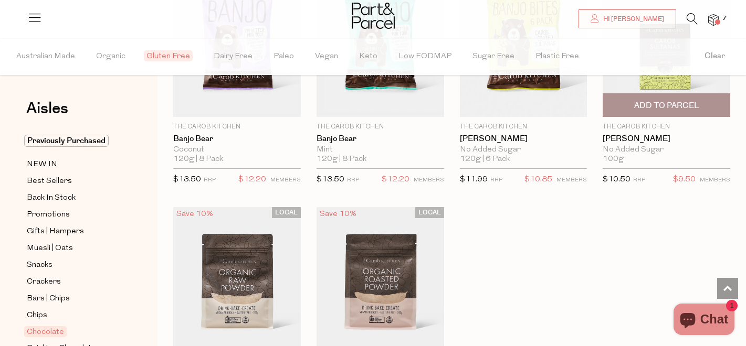
scroll to position [2980, 0]
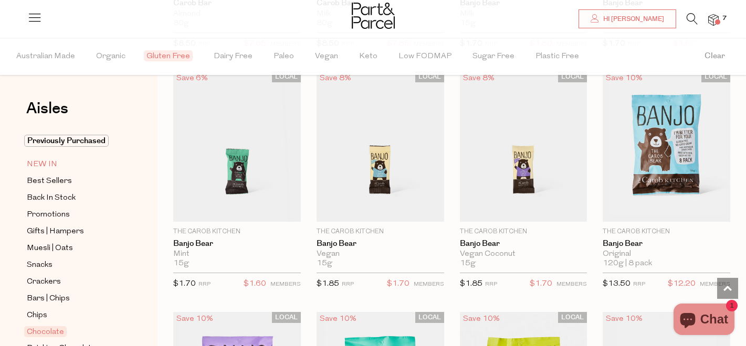
click at [41, 159] on span "NEW IN" at bounding box center [42, 165] width 30 height 13
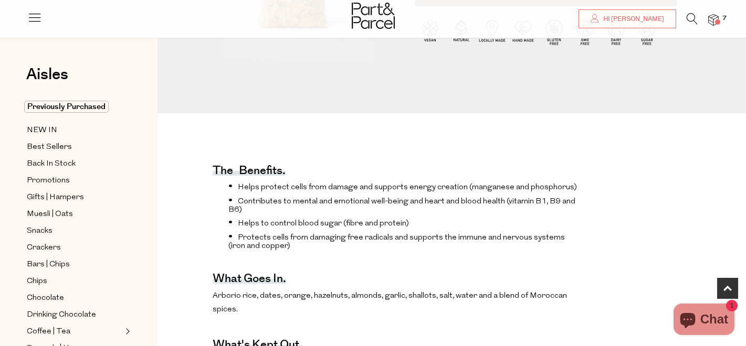
scroll to position [257, 0]
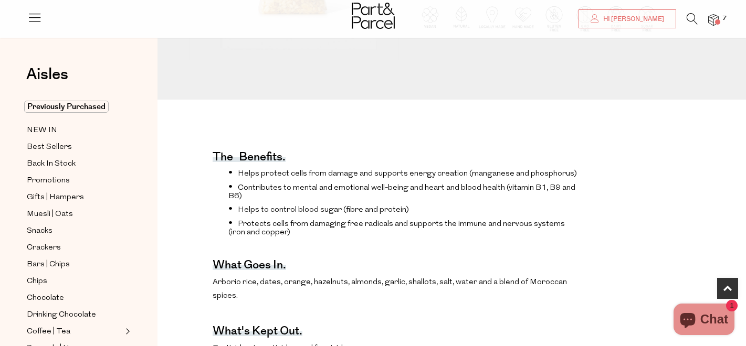
click at [299, 280] on span "Arborio rice, dates, orange, hazelnuts, almonds, garlic, shallots, salt, water …" at bounding box center [390, 290] width 354 height 22
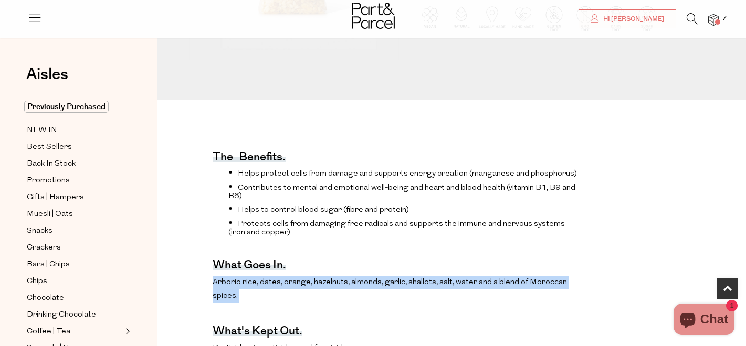
click at [299, 280] on span "Arborio rice, dates, orange, hazelnuts, almonds, garlic, shallots, salt, water …" at bounding box center [390, 290] width 354 height 22
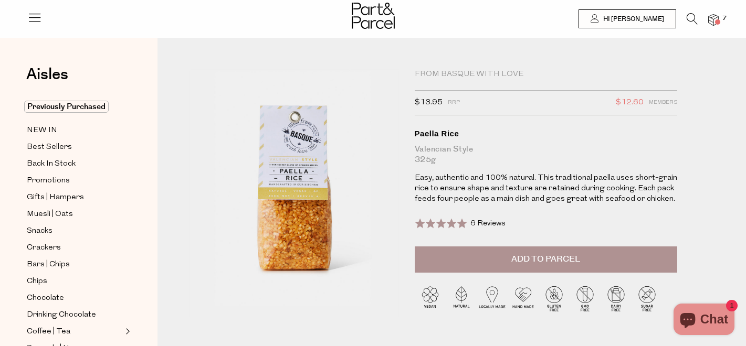
scroll to position [222, 0]
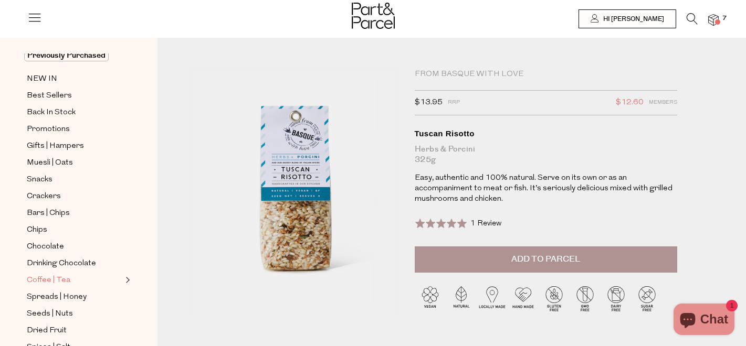
scroll to position [51, 0]
click at [55, 299] on span "Spreads | Honey" at bounding box center [57, 297] width 60 height 13
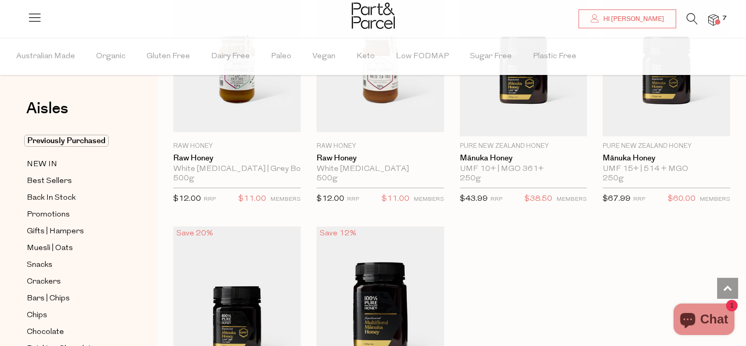
scroll to position [2546, 0]
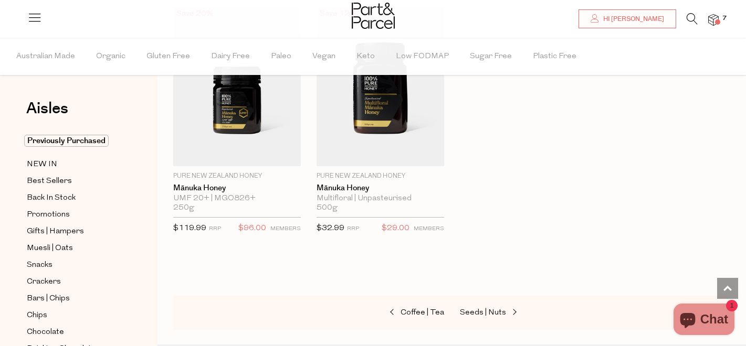
click at [711, 19] on img at bounding box center [713, 20] width 10 height 12
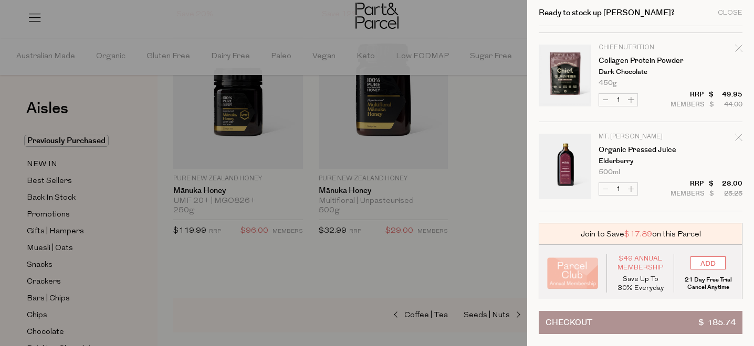
scroll to position [443, 0]
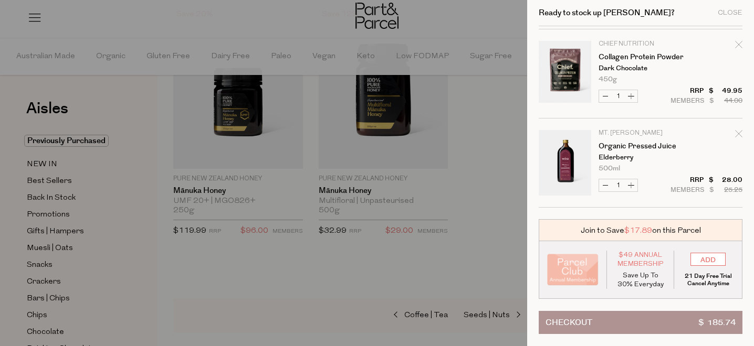
click at [661, 323] on button "Checkout $ 185.74" at bounding box center [641, 322] width 204 height 23
